Goal: Communication & Community: Ask a question

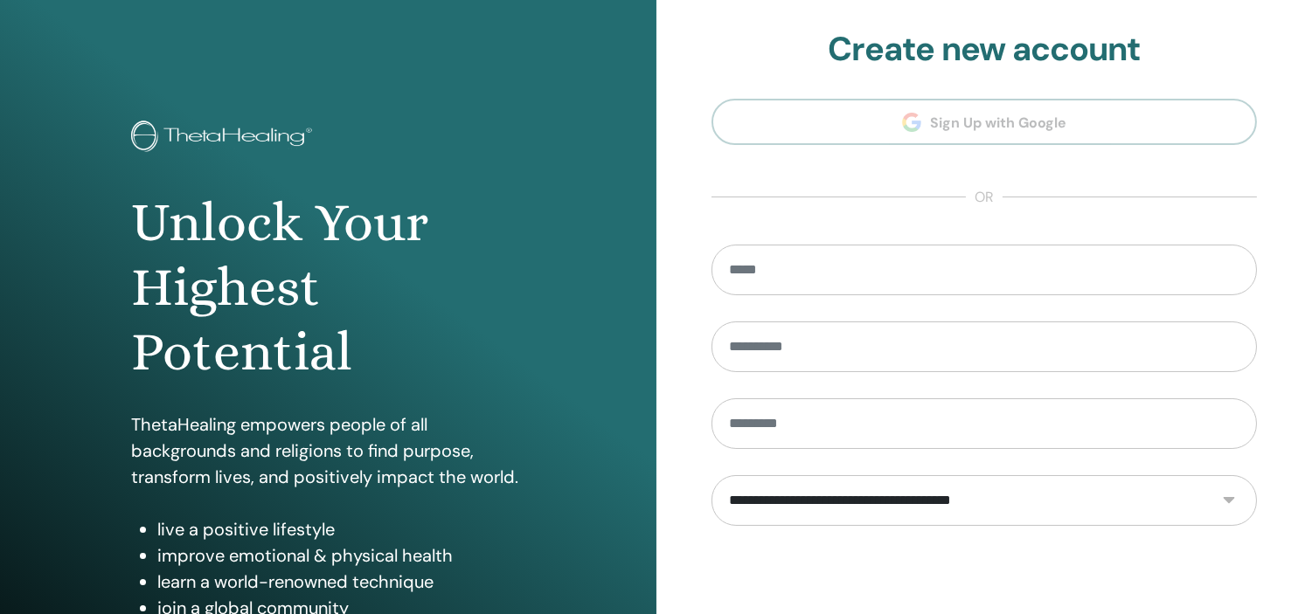
scroll to position [224, 0]
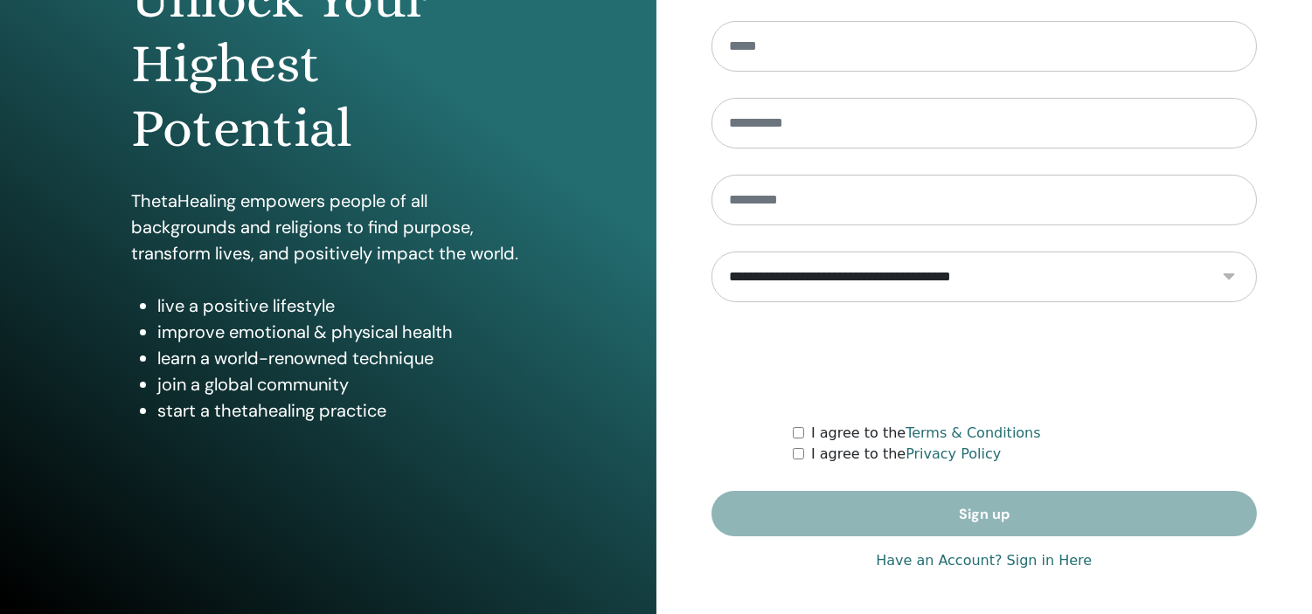
click at [1053, 561] on link "Have an Account? Sign in Here" at bounding box center [984, 561] width 216 height 21
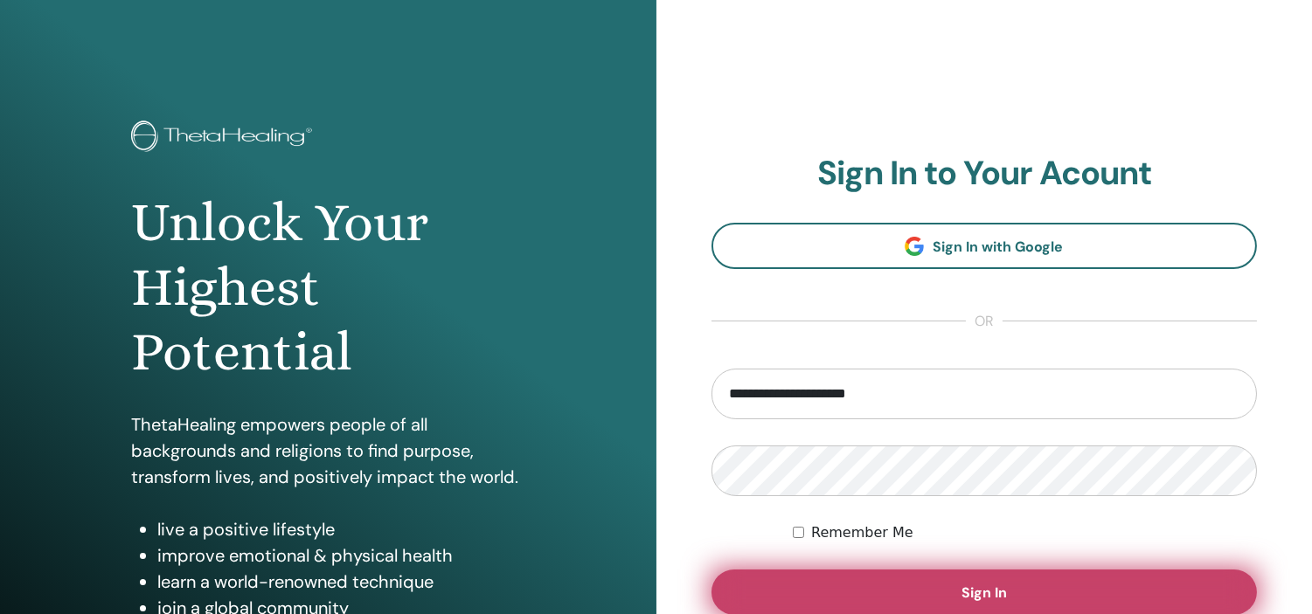
click at [1015, 592] on button "Sign In" at bounding box center [984, 592] width 546 height 45
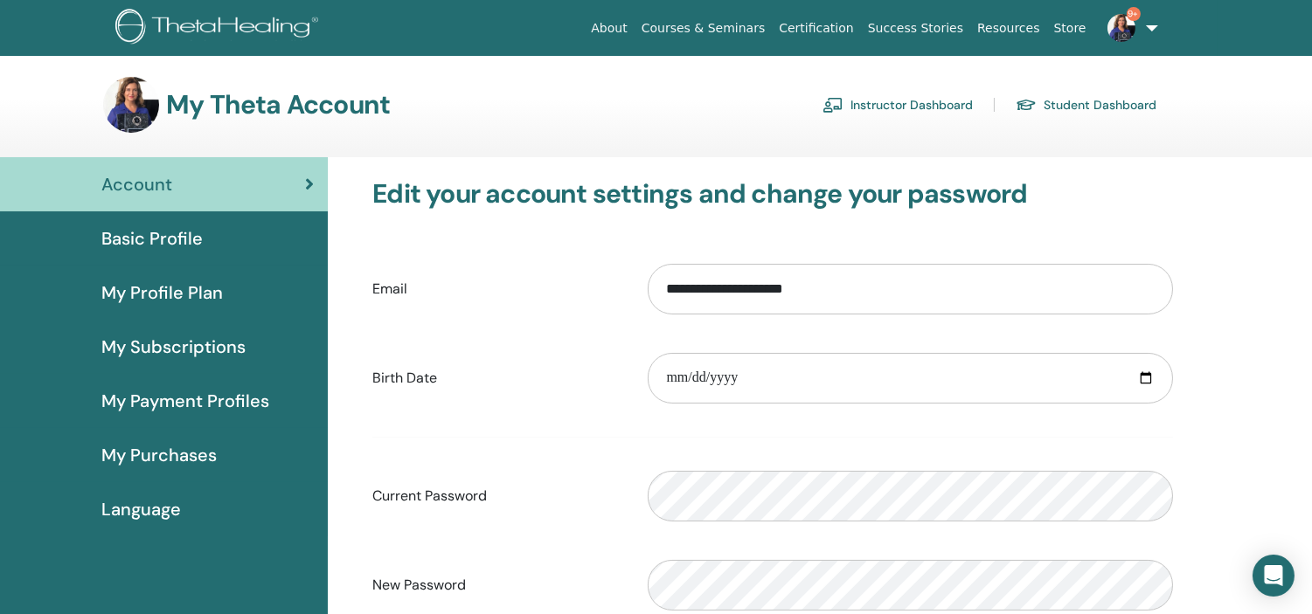
click at [907, 100] on link "Instructor Dashboard" at bounding box center [897, 105] width 150 height 28
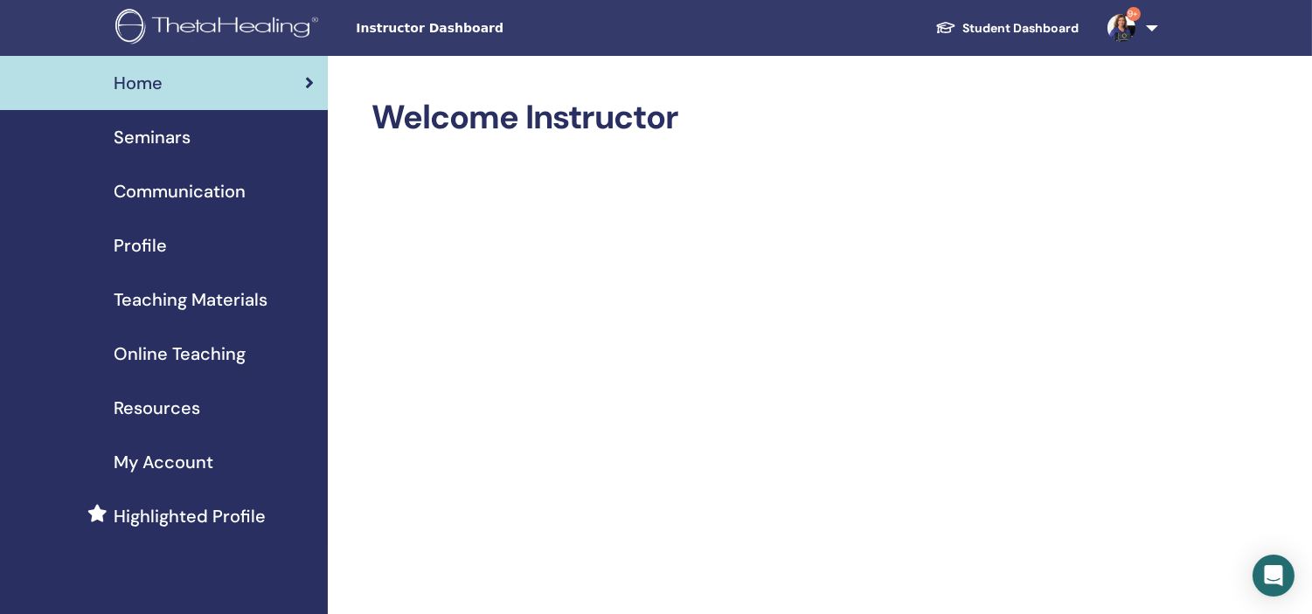
click at [132, 127] on span "Seminars" at bounding box center [152, 137] width 77 height 26
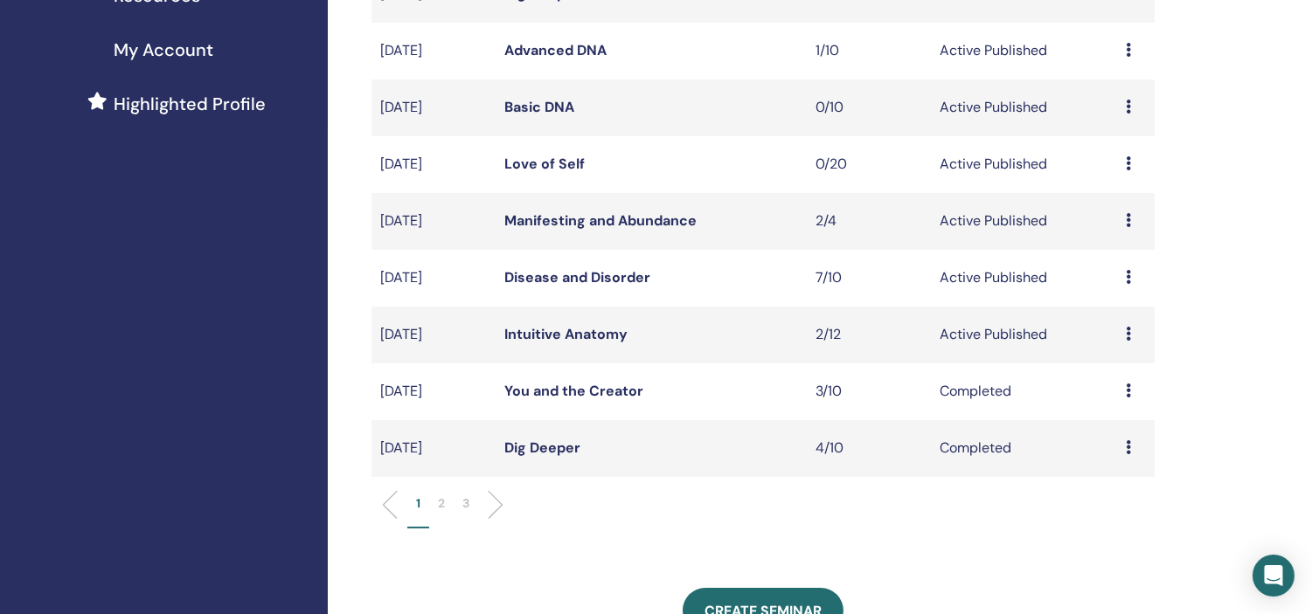
scroll to position [415, 0]
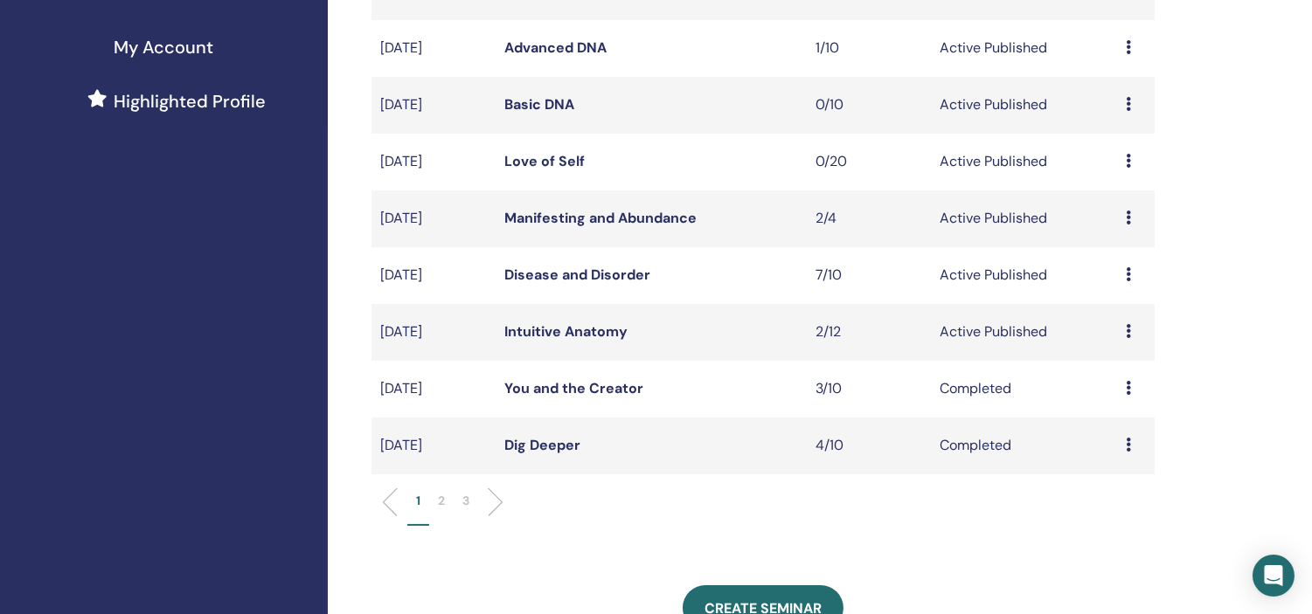
click at [968, 263] on td "Active Published" at bounding box center [1024, 275] width 186 height 57
click at [571, 274] on link "Disease and Disorder" at bounding box center [577, 275] width 146 height 18
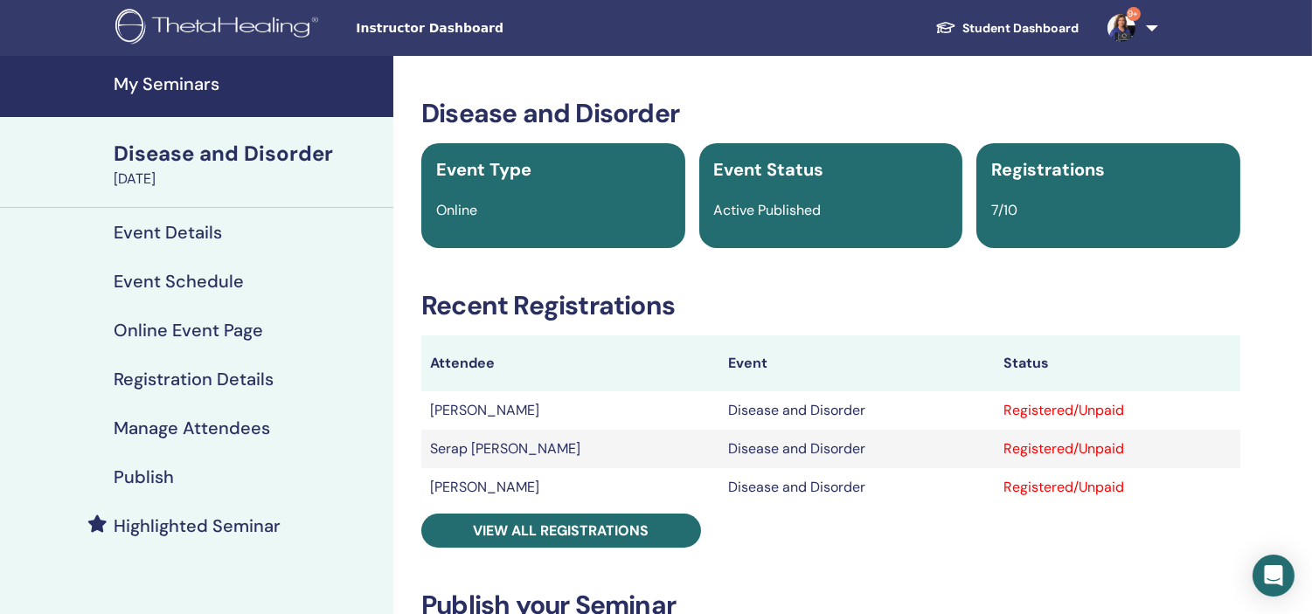
click at [215, 433] on h4 "Manage Attendees" at bounding box center [192, 428] width 156 height 21
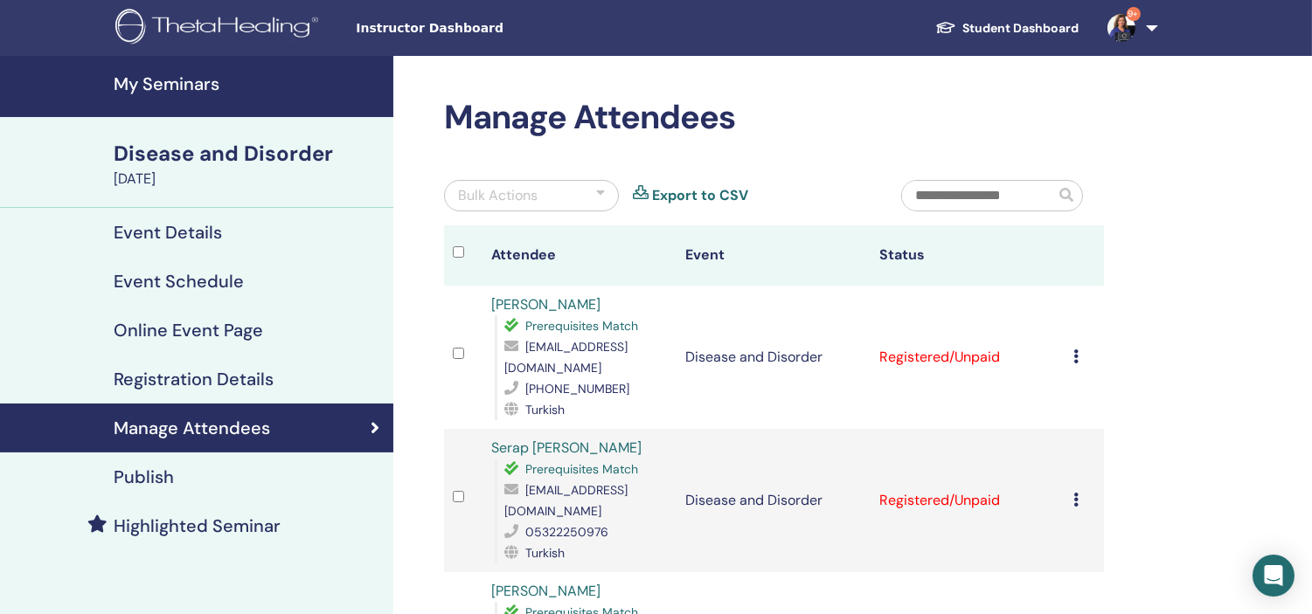
click at [164, 82] on h4 "My Seminars" at bounding box center [248, 83] width 269 height 21
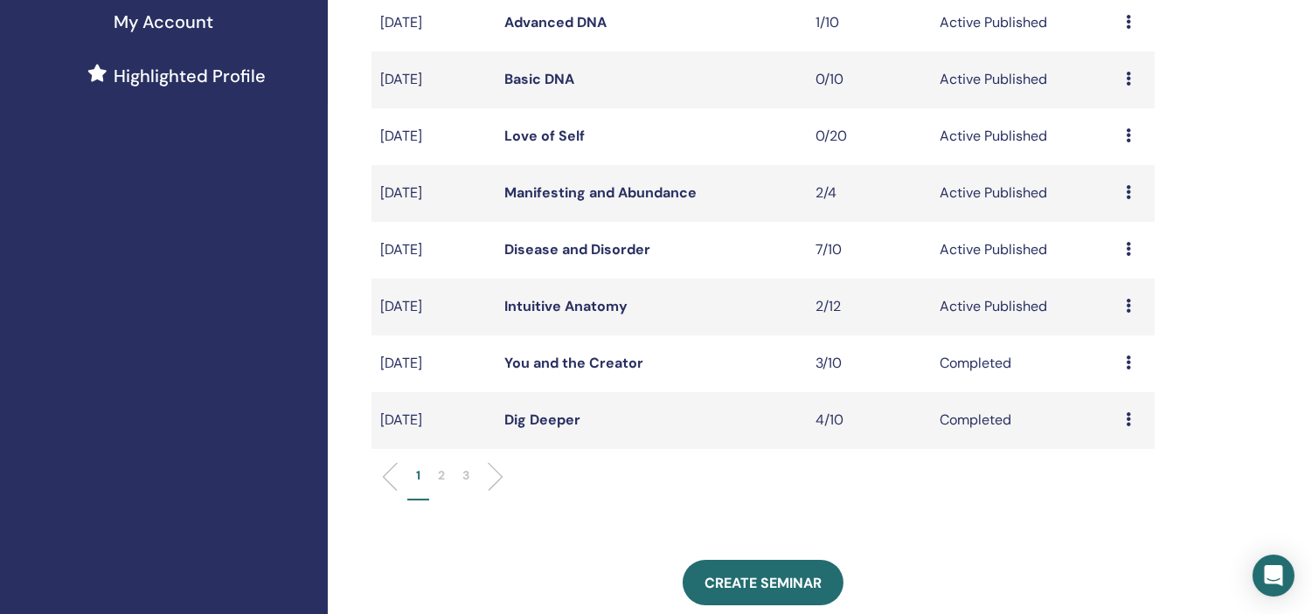
scroll to position [443, 0]
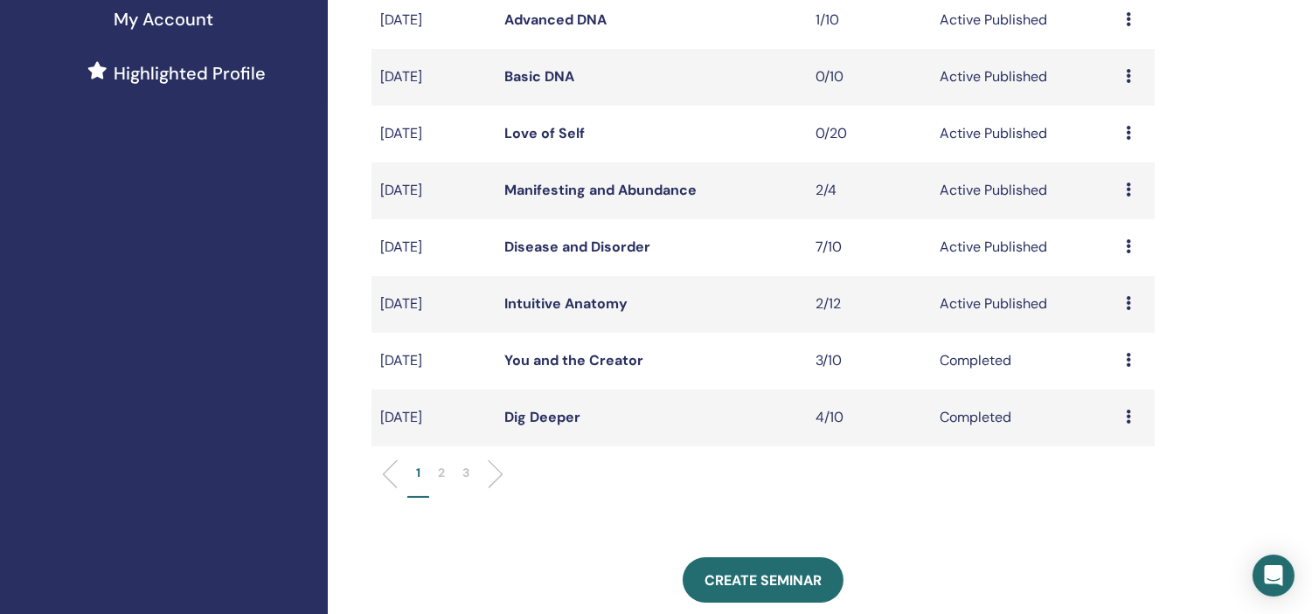
click at [565, 294] on link "Intuitive Anatomy" at bounding box center [565, 303] width 123 height 18
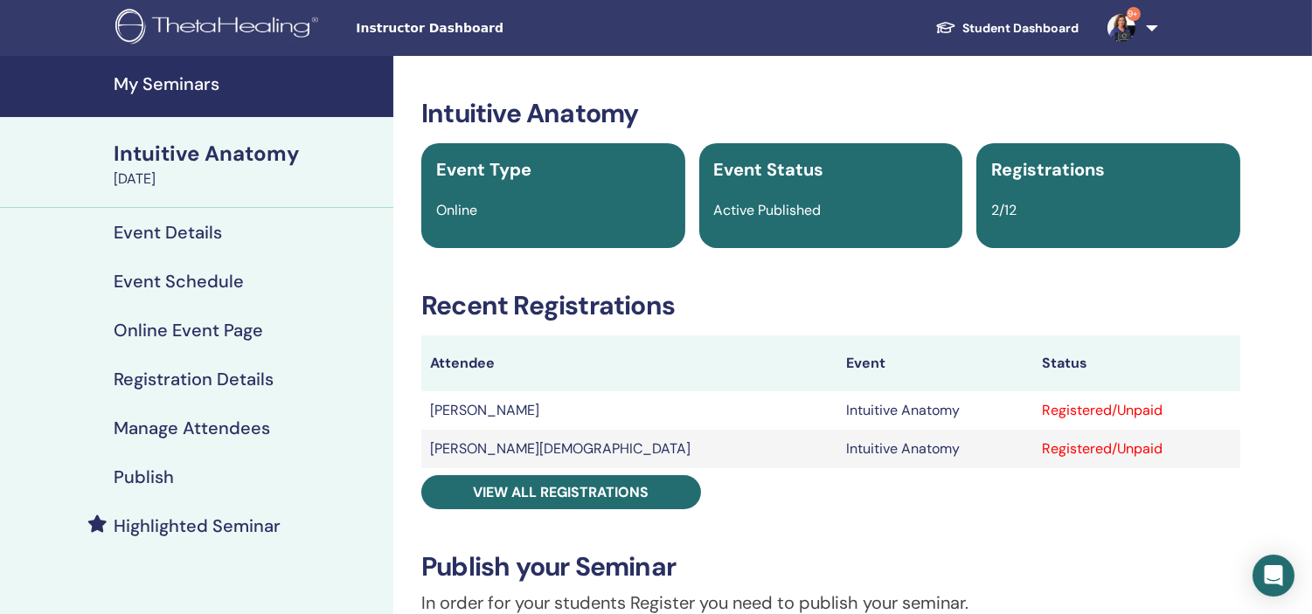
click at [203, 418] on h4 "Manage Attendees" at bounding box center [192, 428] width 156 height 21
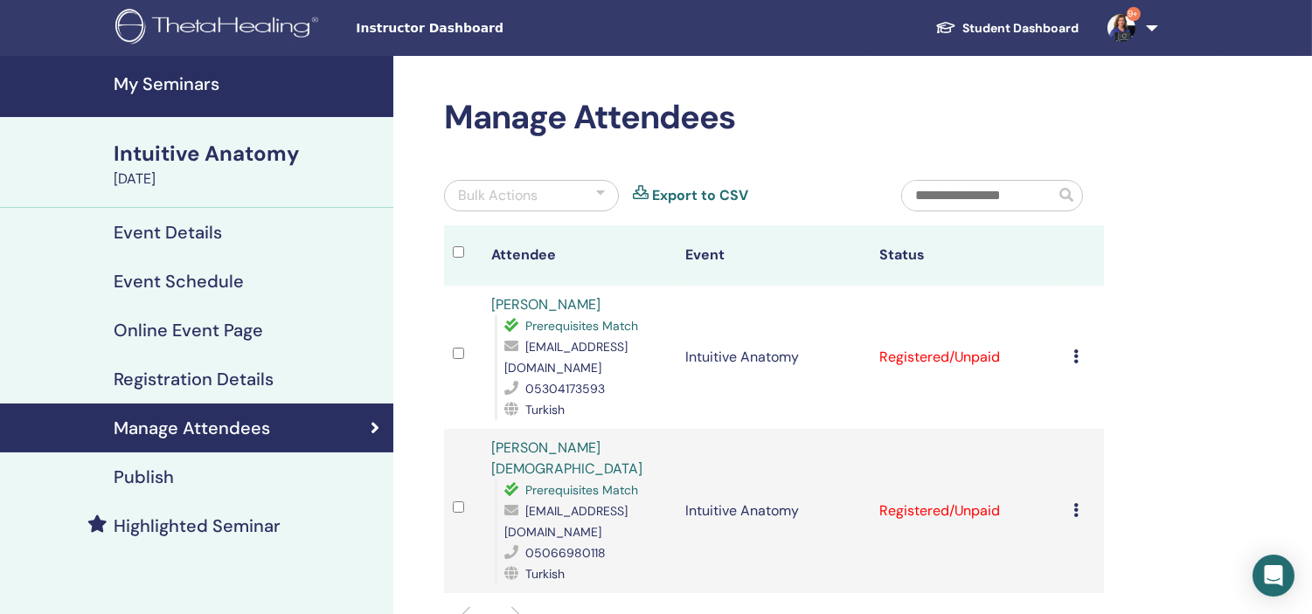
click at [203, 418] on h4 "Manage Attendees" at bounding box center [192, 428] width 156 height 21
click at [149, 85] on h4 "My Seminars" at bounding box center [248, 83] width 269 height 21
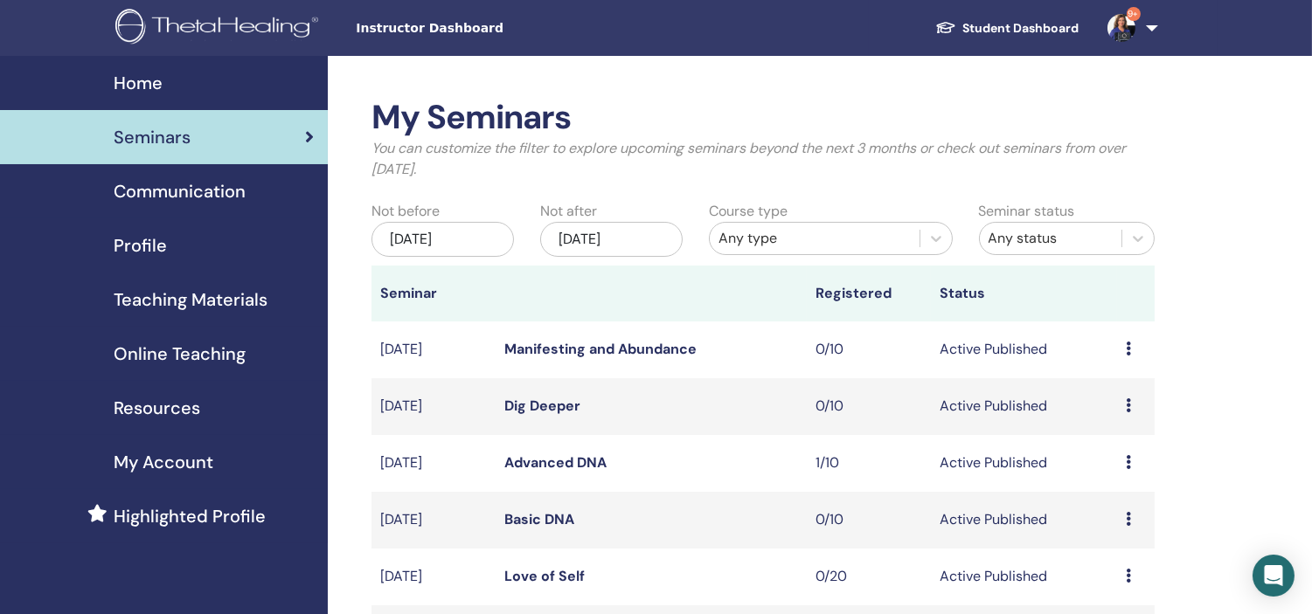
click at [1128, 10] on span "9+" at bounding box center [1133, 14] width 14 height 14
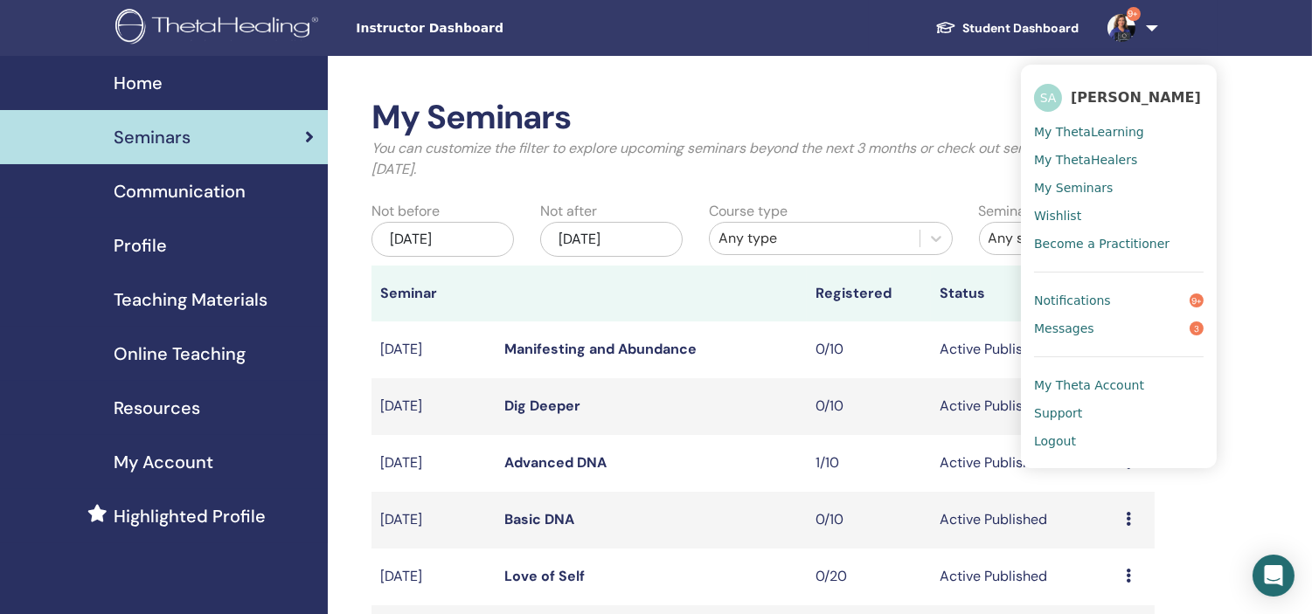
click at [1116, 335] on link "Messages 3" at bounding box center [1119, 329] width 170 height 28
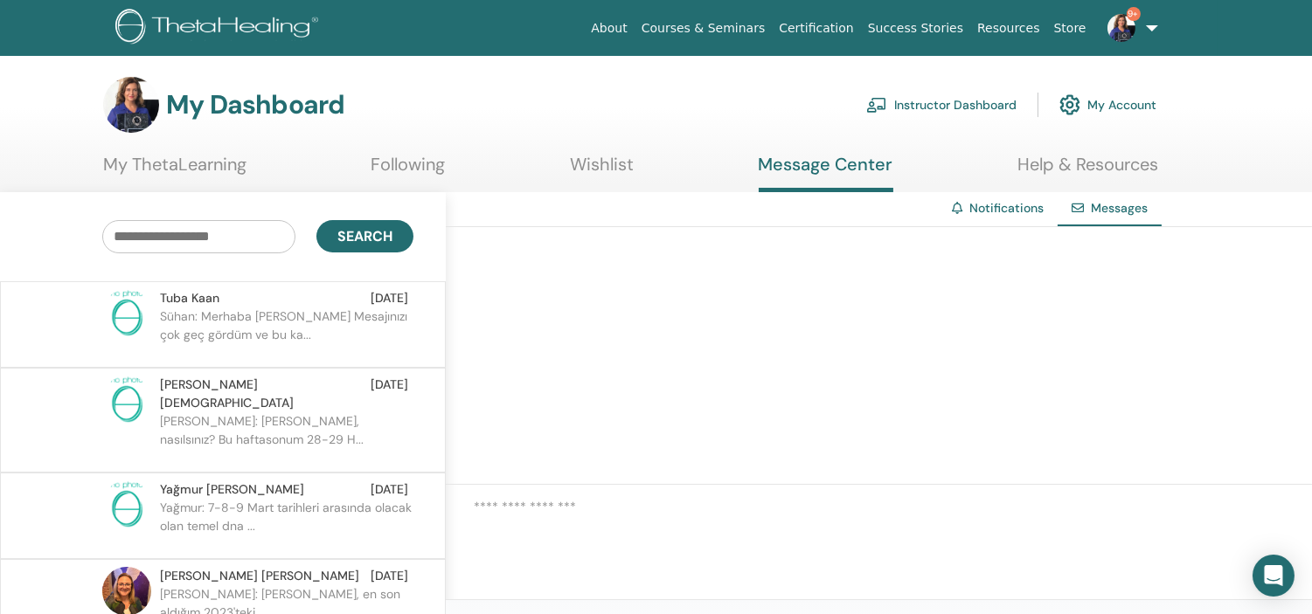
click at [1114, 97] on link "My Account" at bounding box center [1107, 105] width 97 height 38
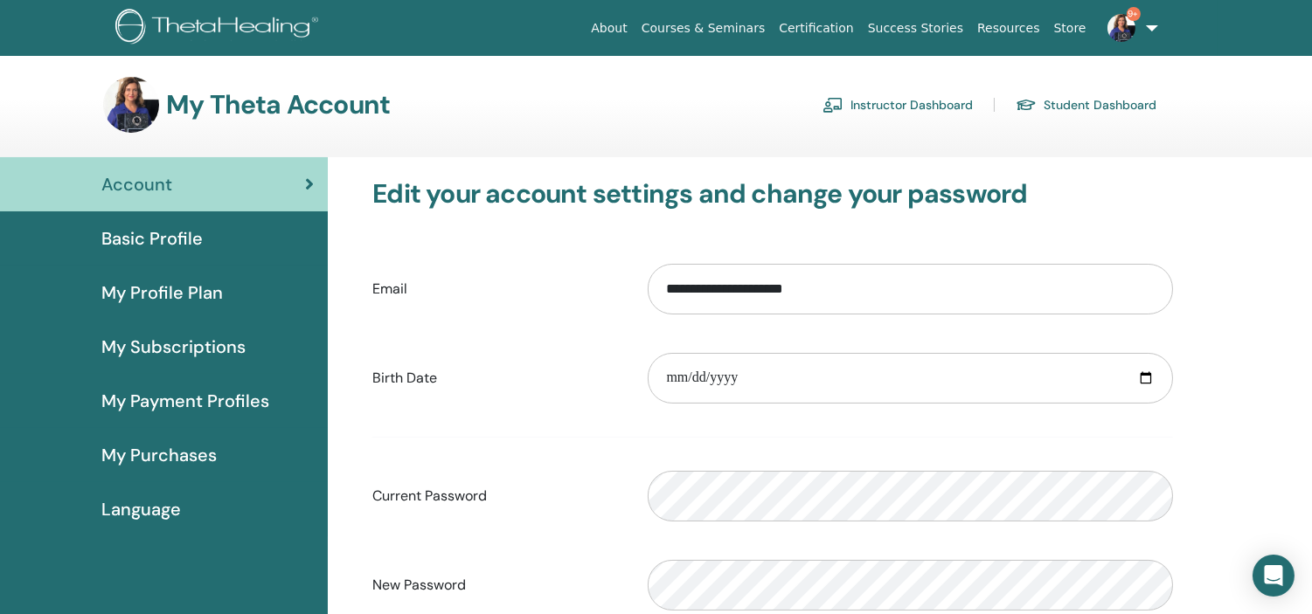
click at [1114, 97] on link "Student Dashboard" at bounding box center [1085, 105] width 141 height 28
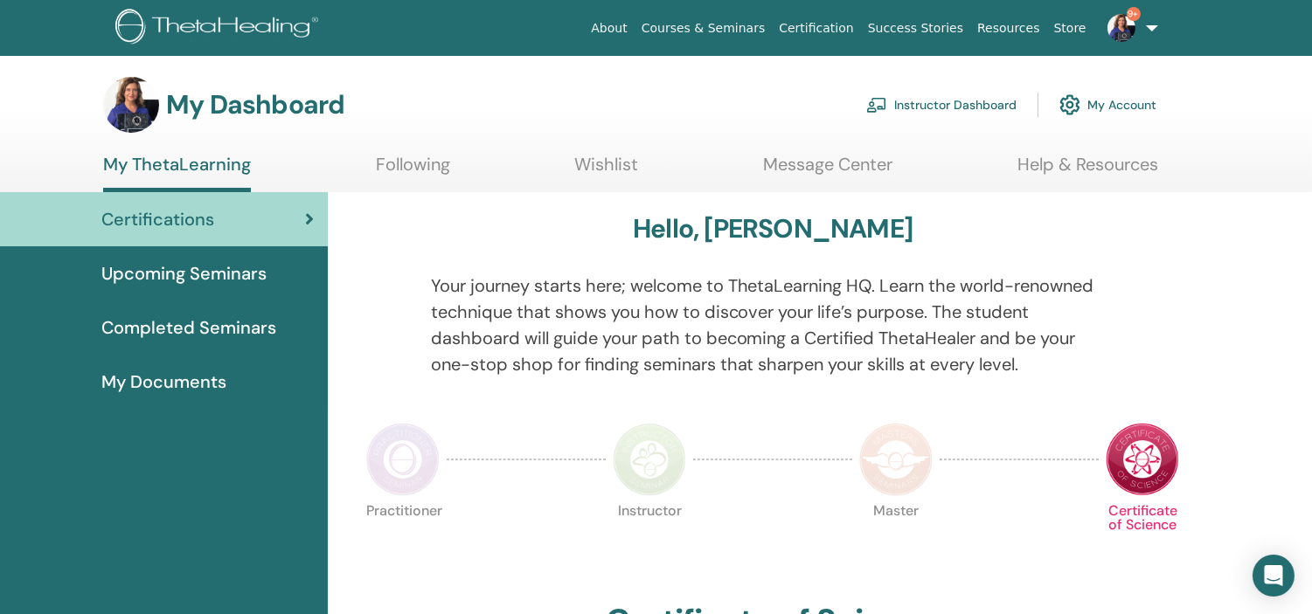
click at [1086, 92] on link "My Account" at bounding box center [1107, 105] width 97 height 38
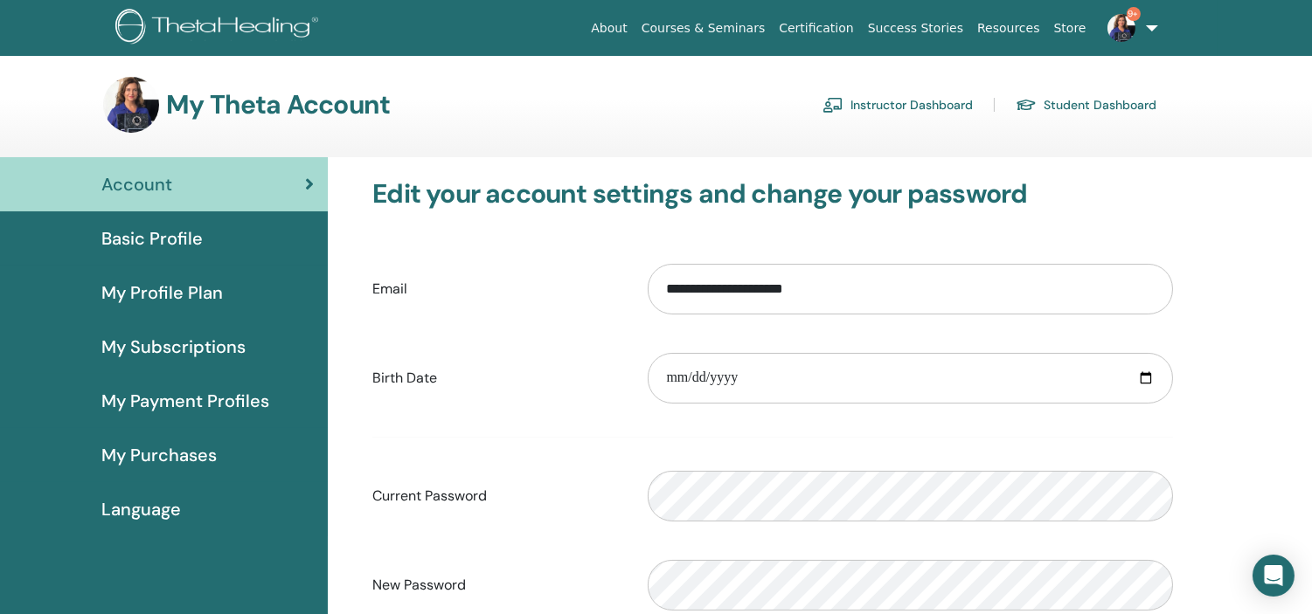
click at [1125, 103] on link "Student Dashboard" at bounding box center [1085, 105] width 141 height 28
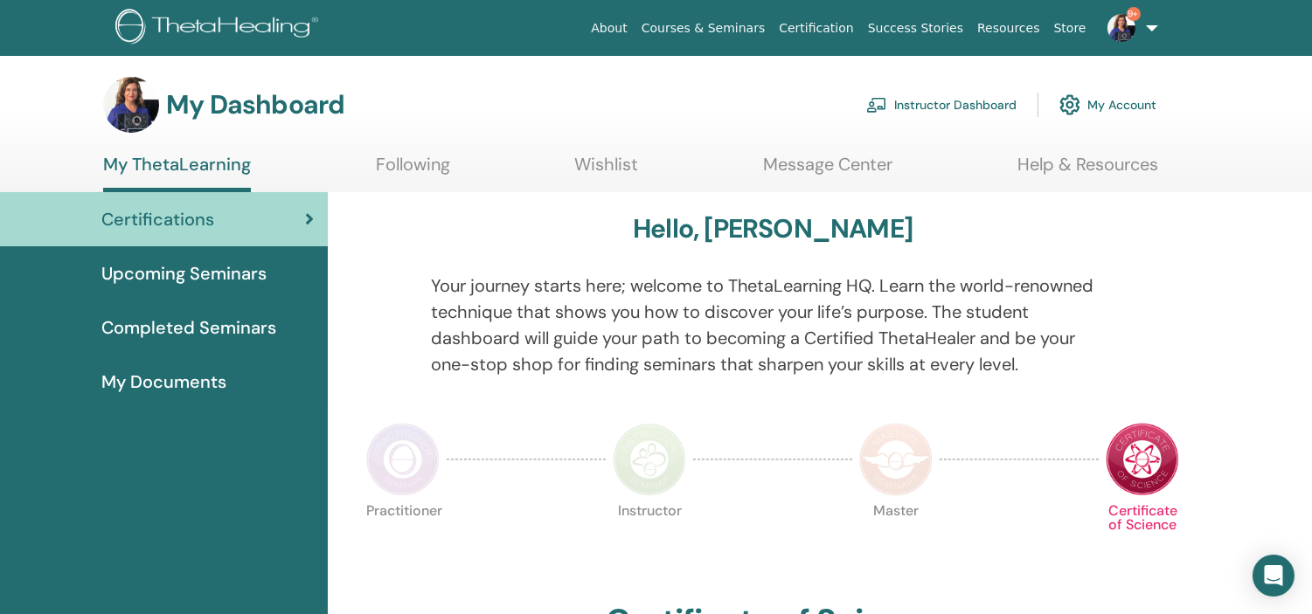
click at [926, 105] on link "Instructor Dashboard" at bounding box center [941, 105] width 150 height 38
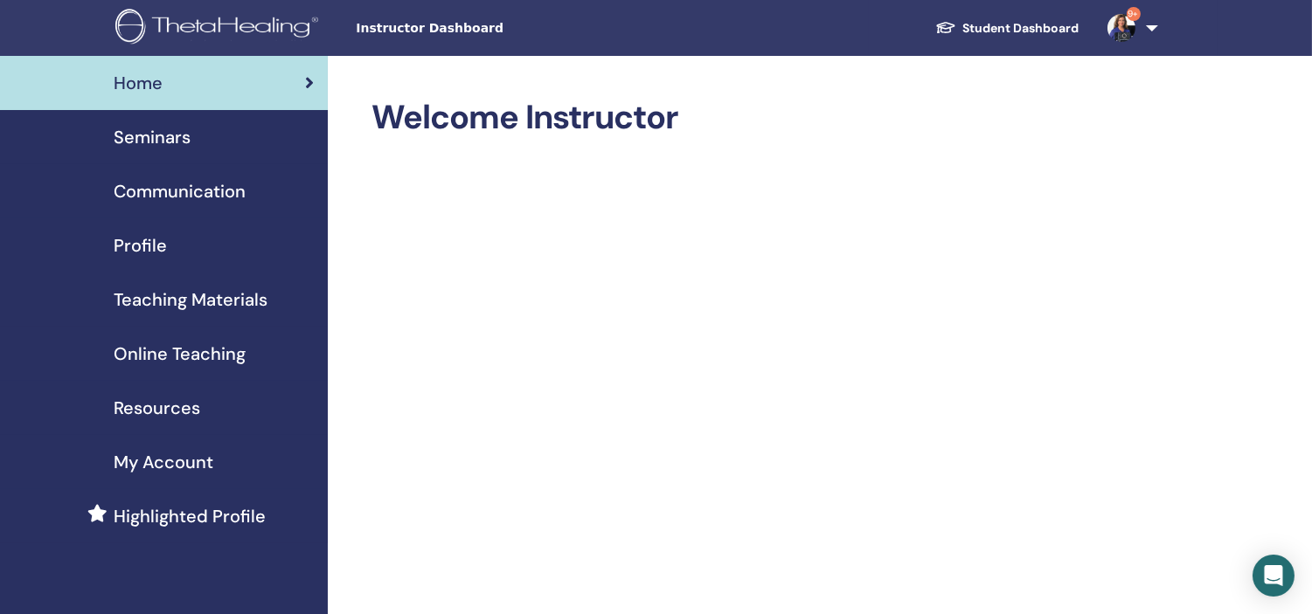
click at [1155, 26] on link "9+" at bounding box center [1129, 28] width 72 height 56
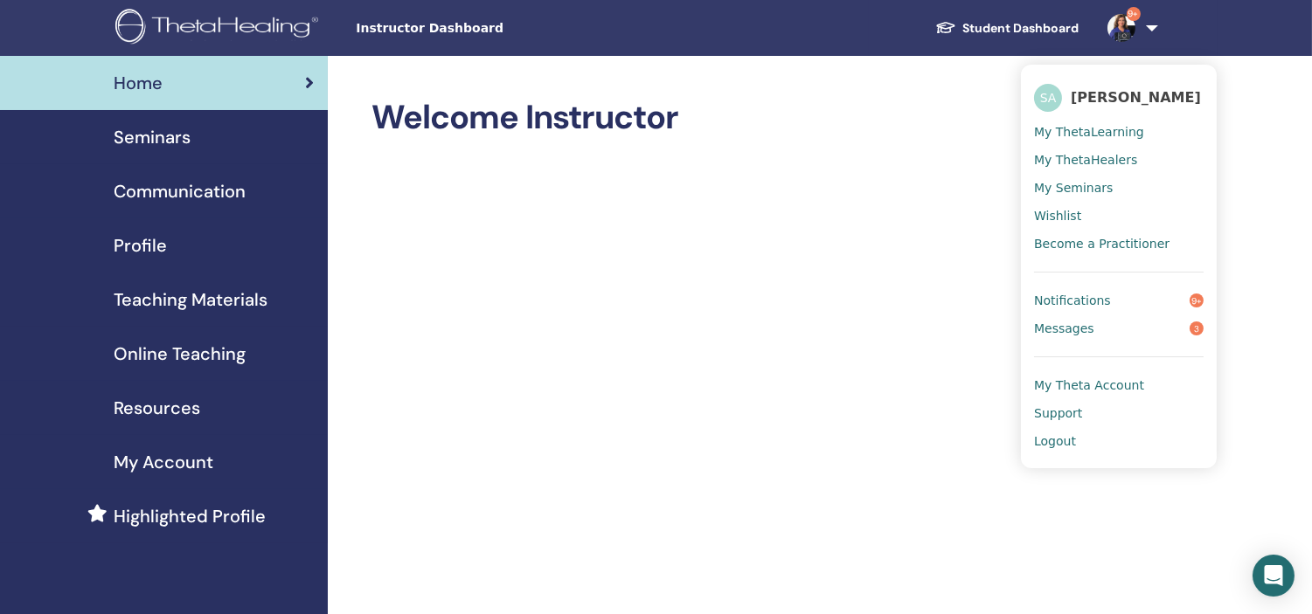
click at [1084, 324] on span "Messages" at bounding box center [1064, 329] width 60 height 16
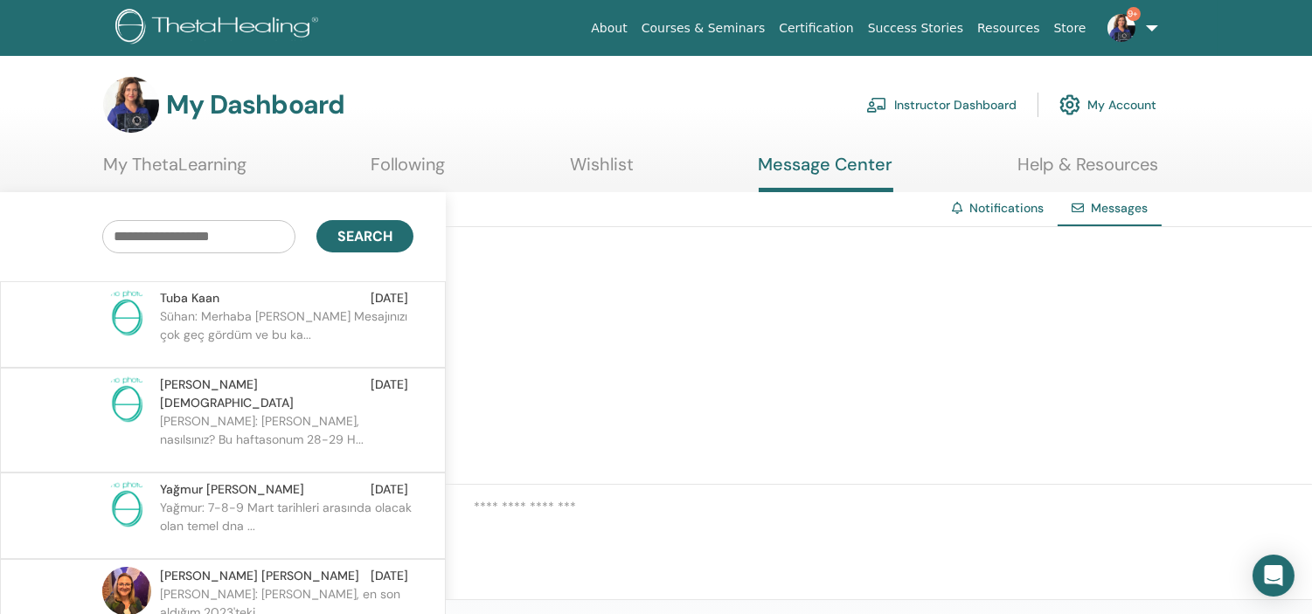
click at [996, 210] on link "Notifications" at bounding box center [1006, 208] width 74 height 16
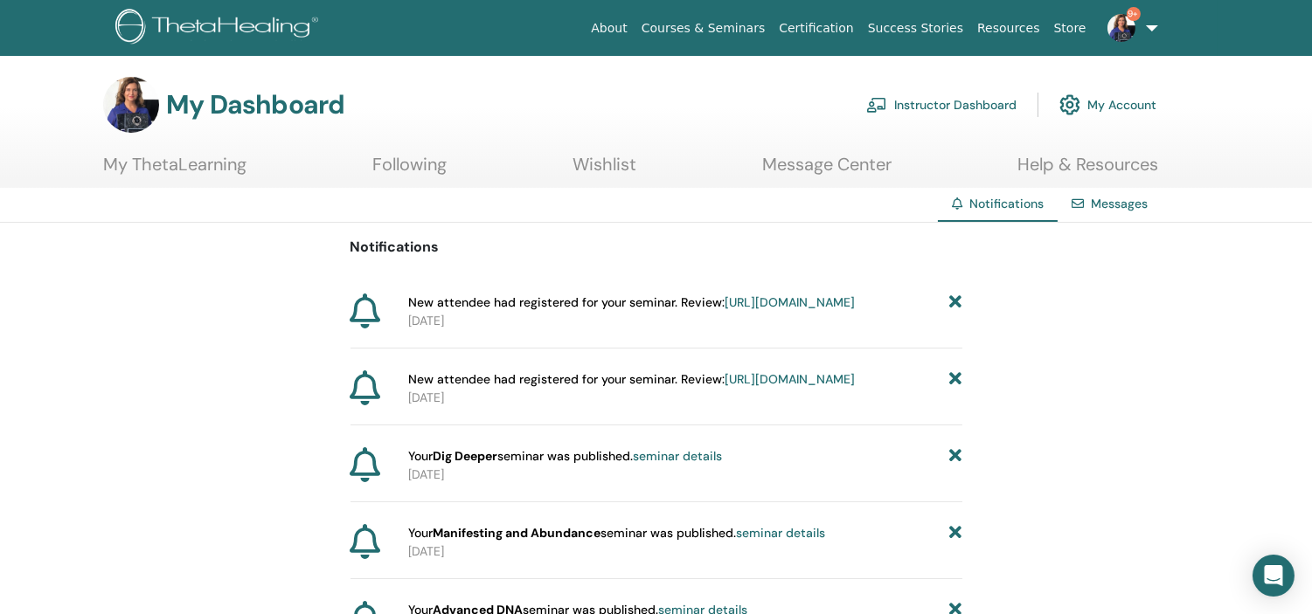
click at [1122, 92] on link "My Account" at bounding box center [1107, 105] width 97 height 38
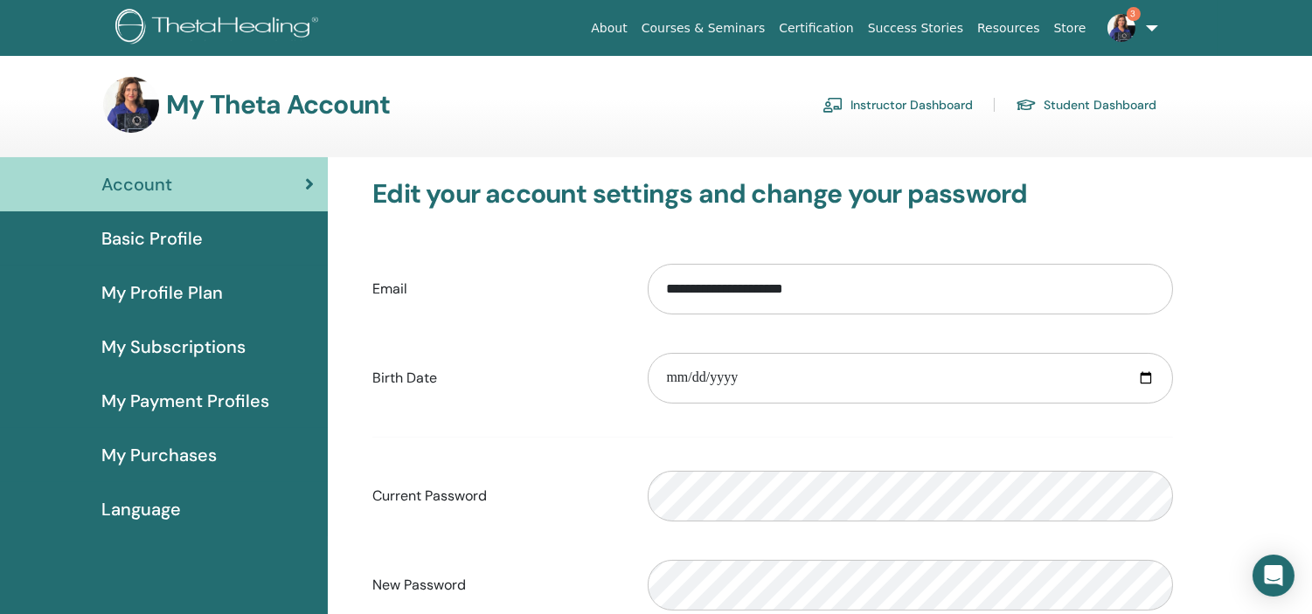
click at [1157, 26] on link "3" at bounding box center [1129, 28] width 72 height 56
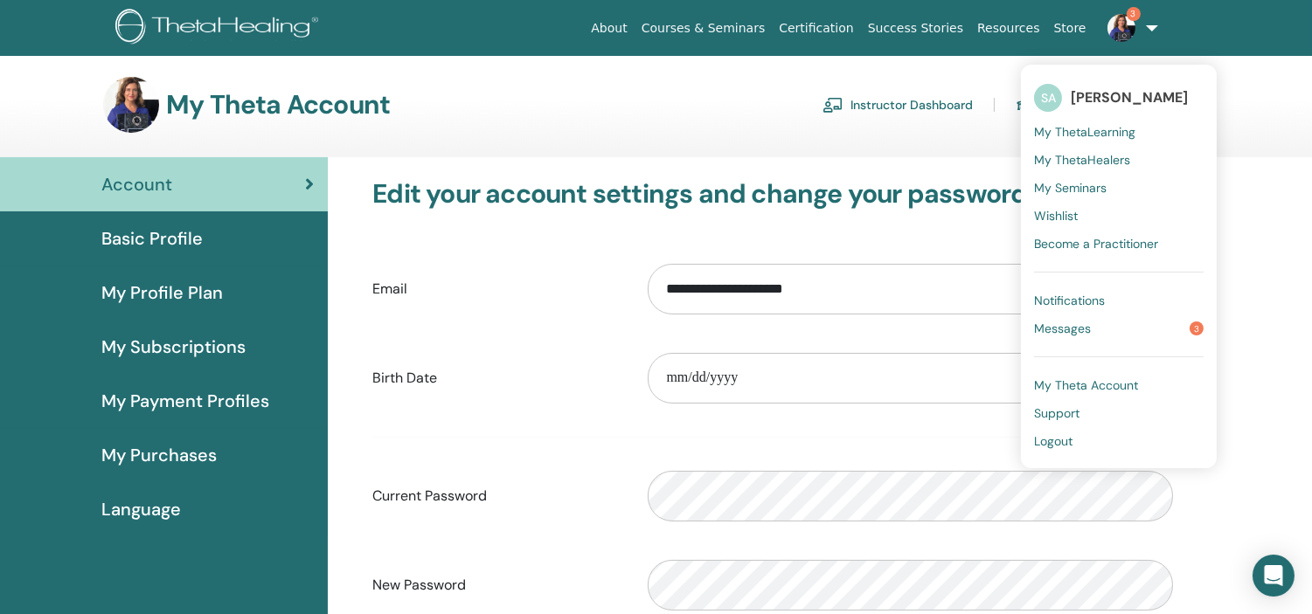
click at [1092, 326] on link "Messages 3" at bounding box center [1119, 329] width 170 height 28
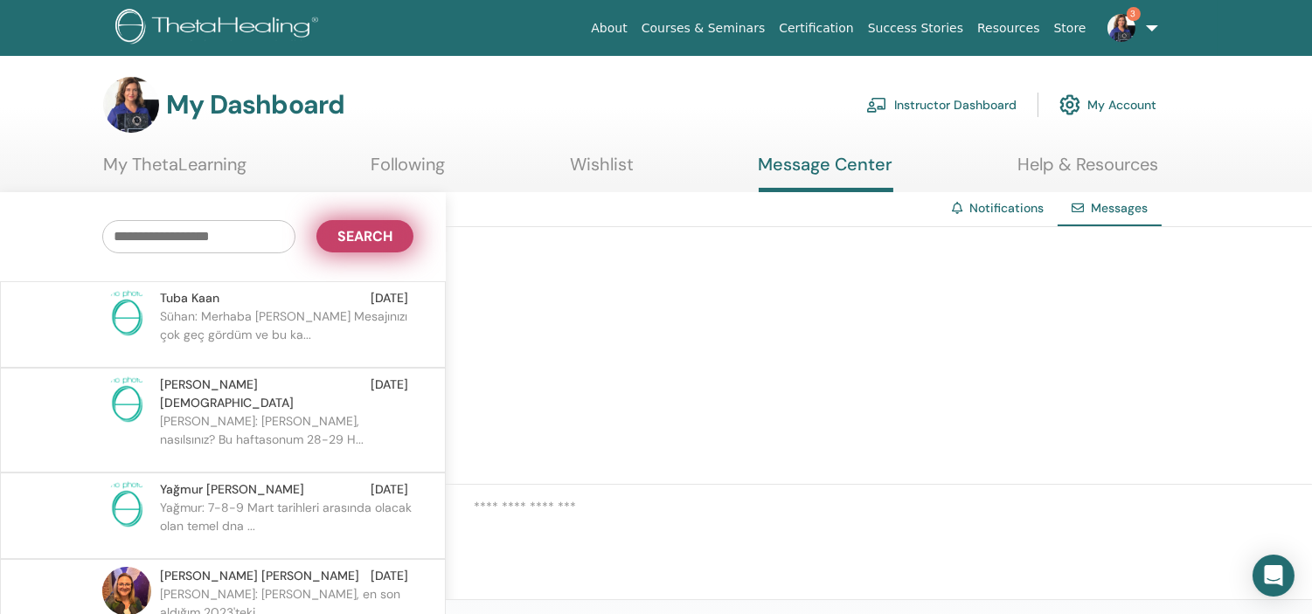
click at [382, 232] on span "Search" at bounding box center [364, 236] width 55 height 18
click at [246, 239] on input "text" at bounding box center [198, 236] width 193 height 33
click at [1149, 12] on link "3" at bounding box center [1129, 28] width 72 height 56
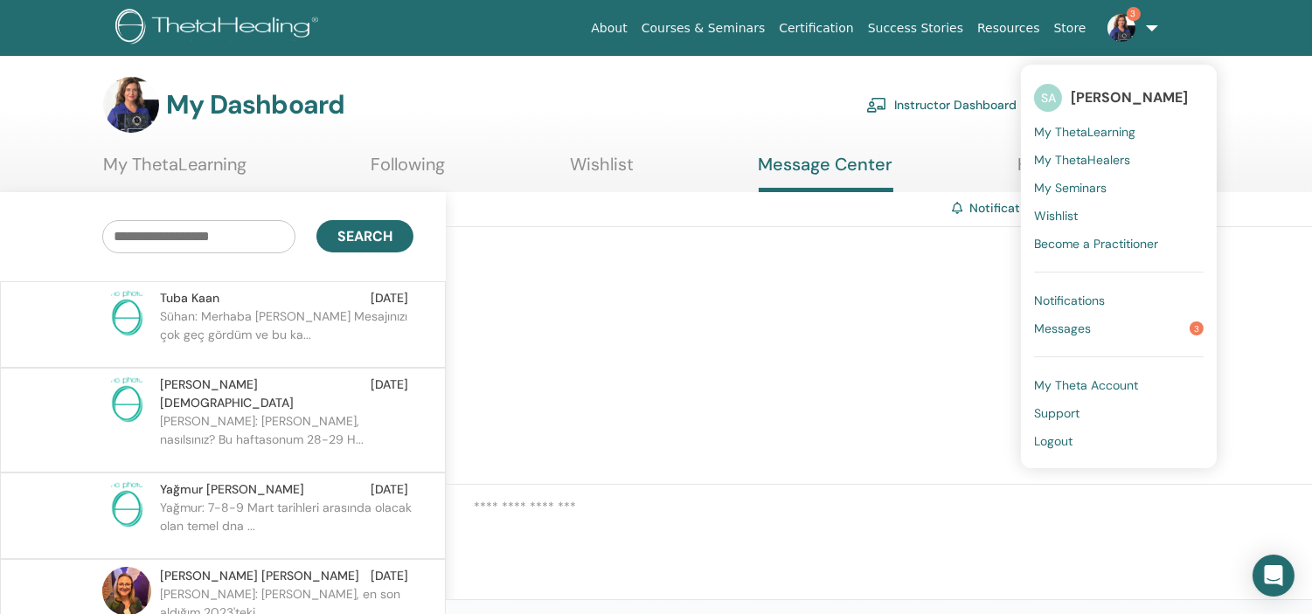
click at [1201, 329] on span "3" at bounding box center [1196, 329] width 14 height 14
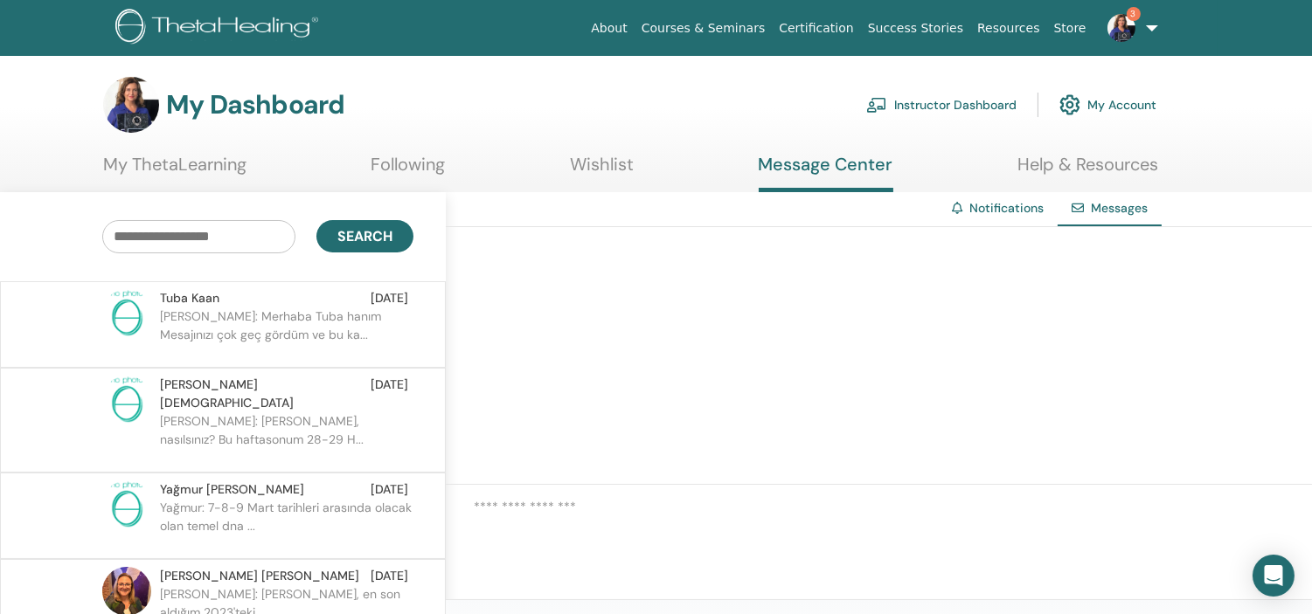
click at [1201, 329] on div at bounding box center [879, 356] width 866 height 258
click at [1156, 23] on link "3" at bounding box center [1129, 28] width 72 height 56
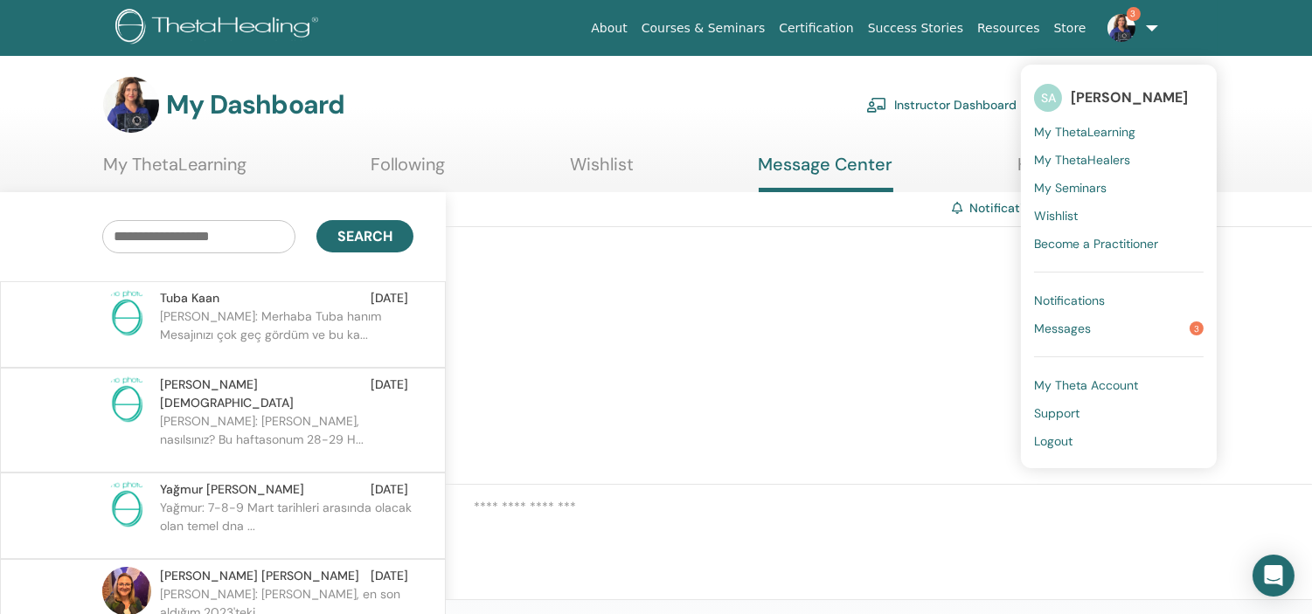
click at [1054, 440] on span "Logout" at bounding box center [1053, 441] width 38 height 16
